Goal: Task Accomplishment & Management: Use online tool/utility

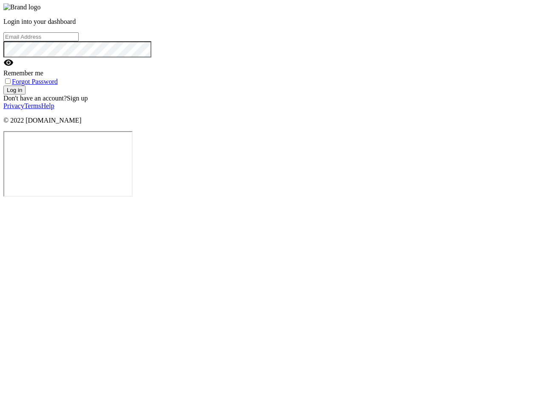
type input "[EMAIL_ADDRESS][DOMAIN_NAME]"
click at [26, 94] on button "Log in" at bounding box center [14, 89] width 22 height 9
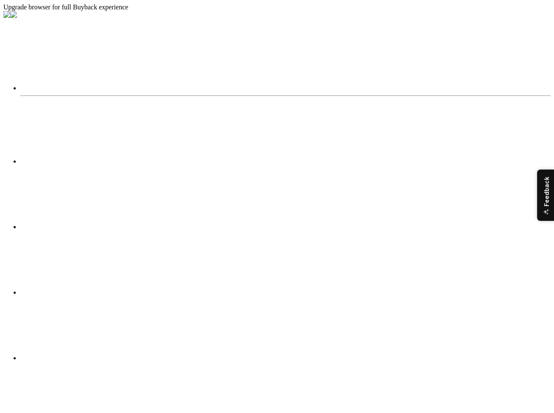
select select "Manual"
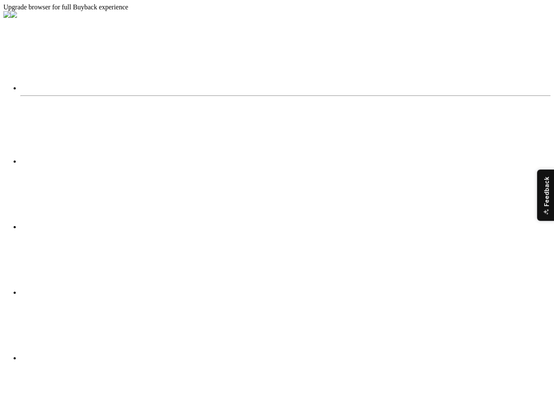
select select "Manual"
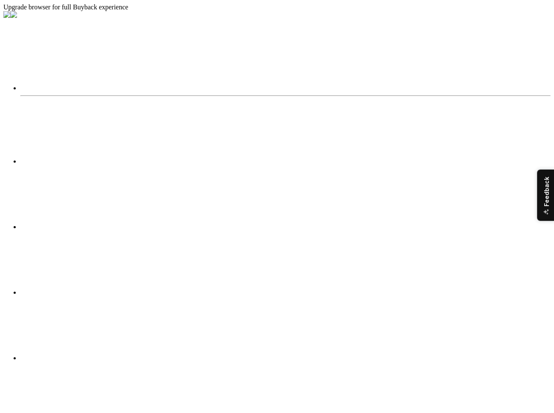
scroll to position [194, 0]
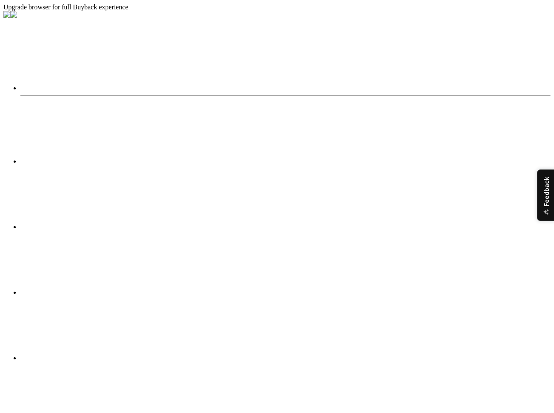
scroll to position [120, 0]
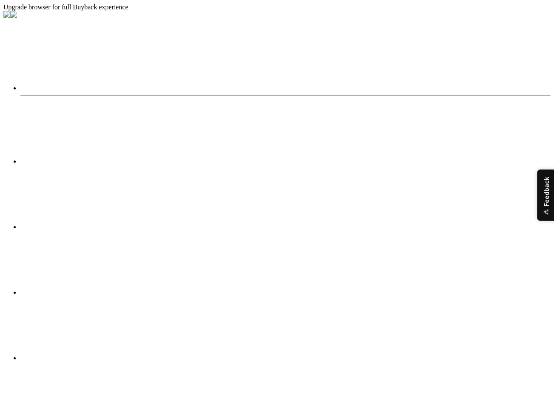
radio input "true"
